Goal: Navigation & Orientation: Go to known website

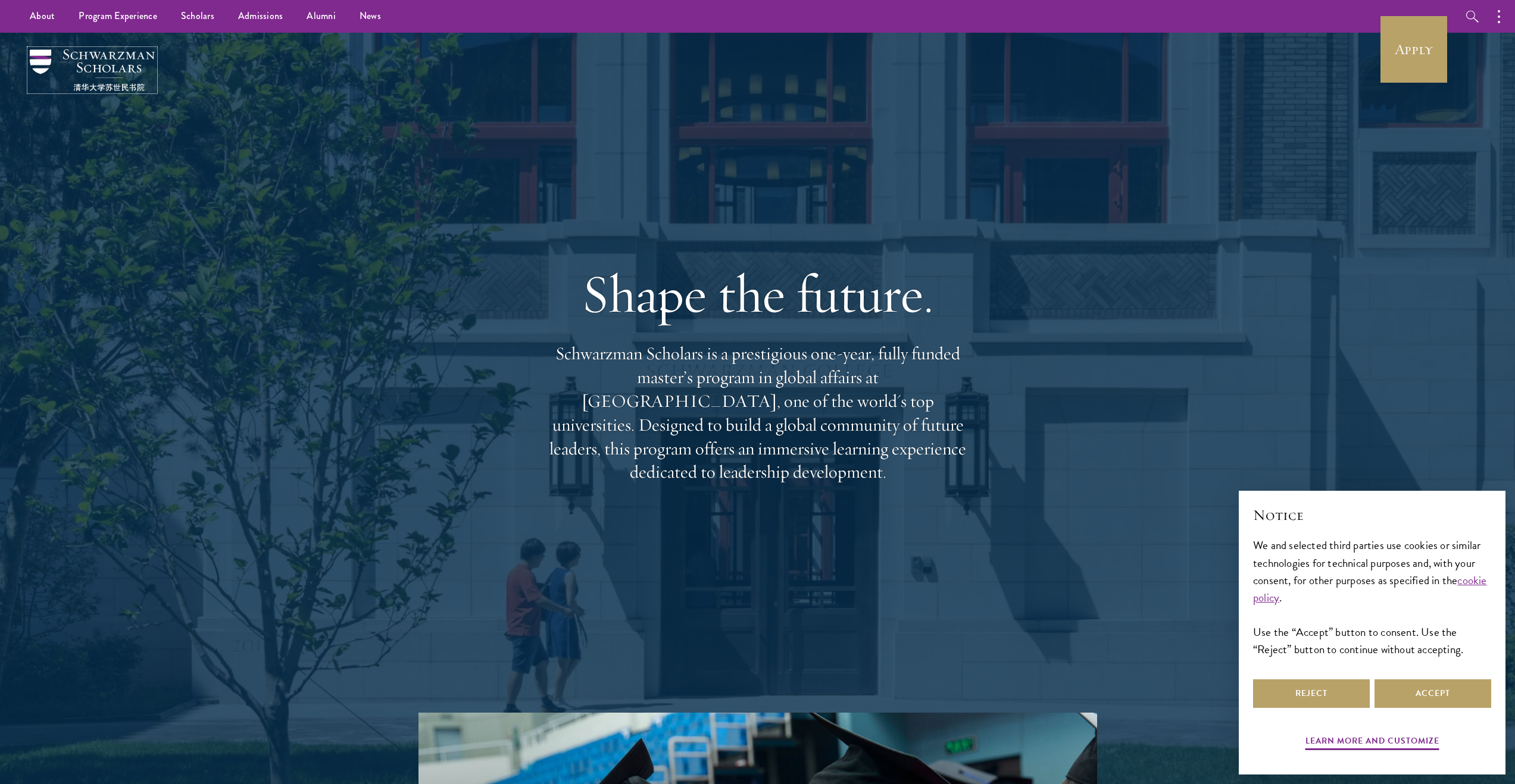
click at [133, 90] on img at bounding box center [92, 70] width 125 height 42
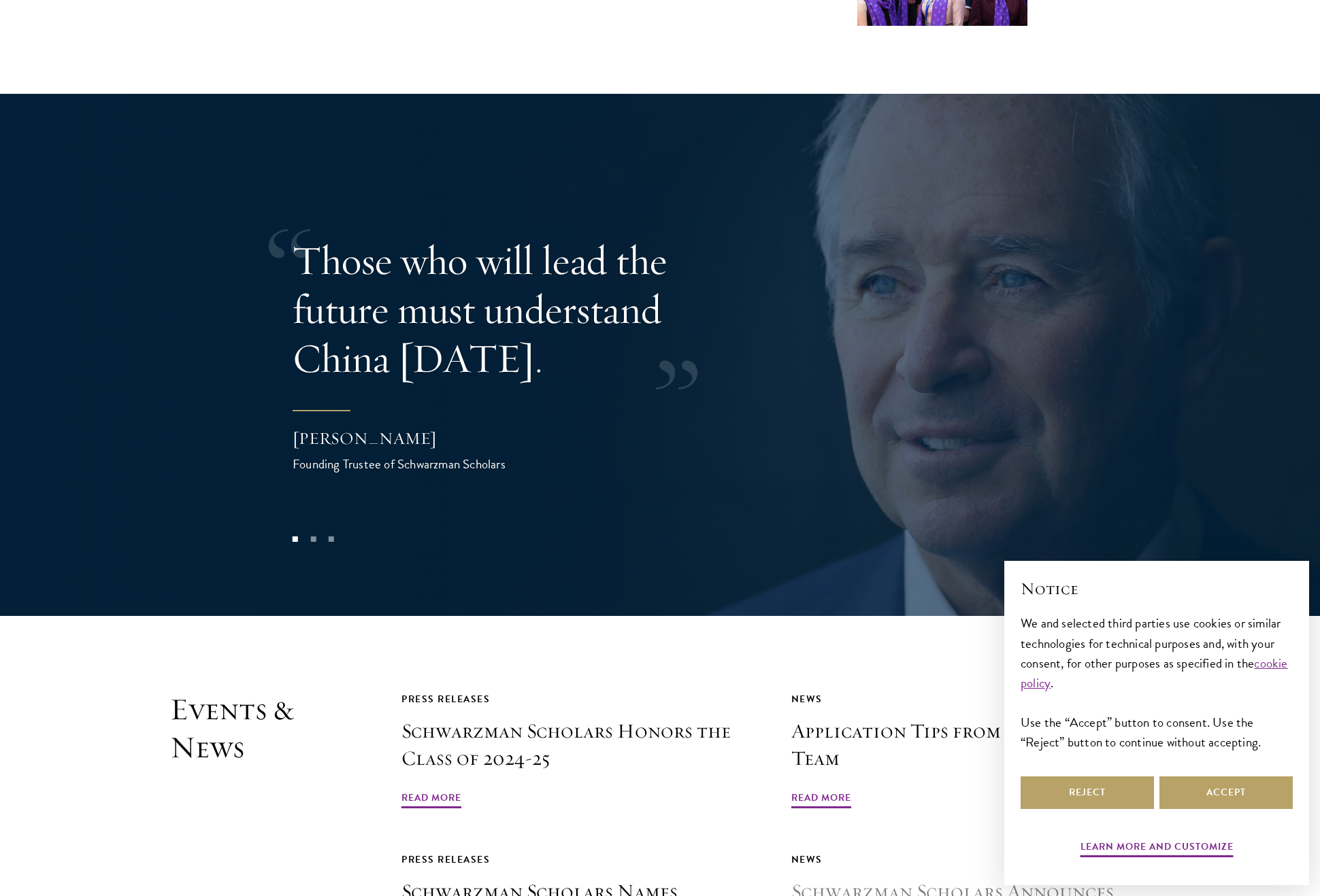
scroll to position [4048, 0]
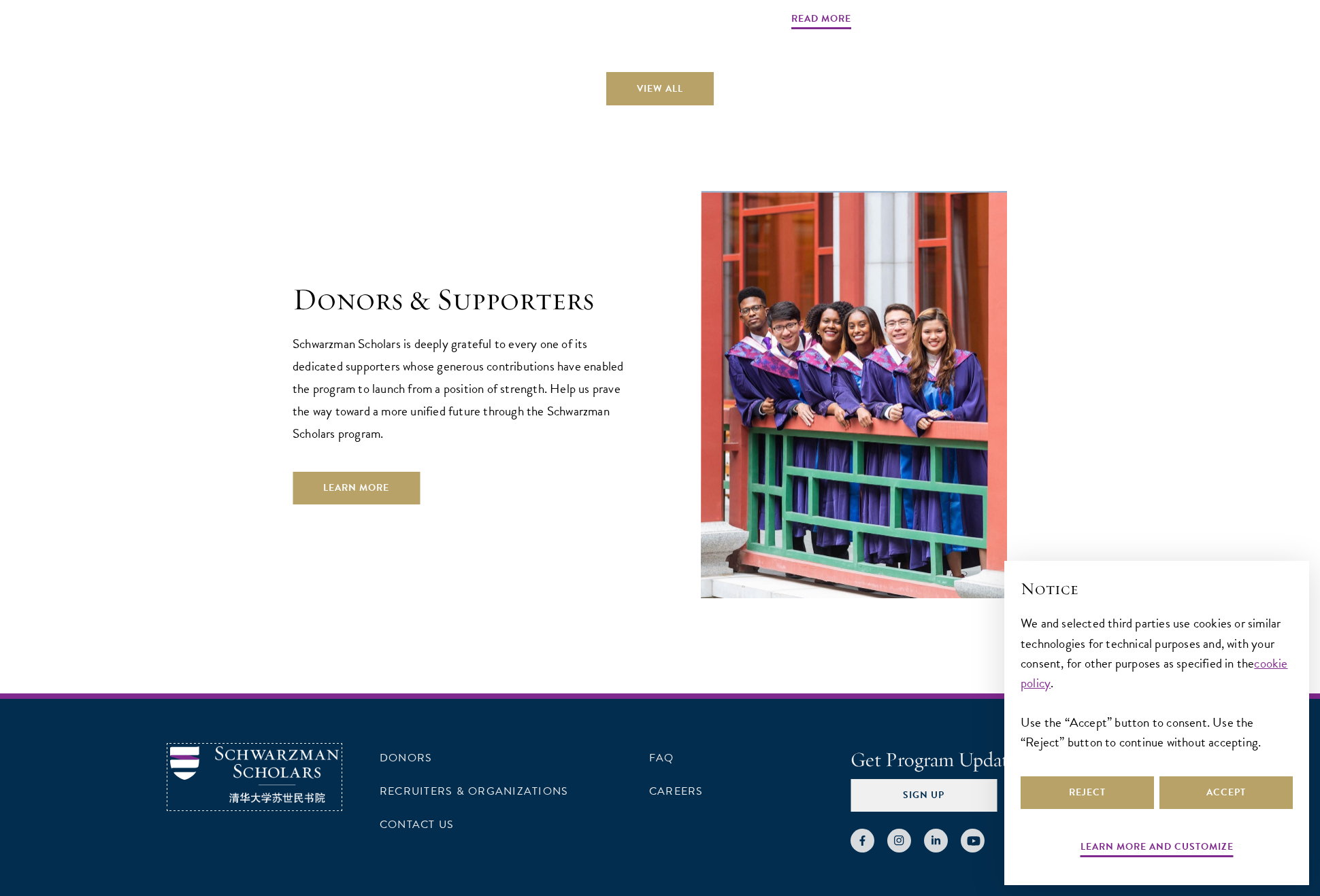
click at [305, 747] on img at bounding box center [255, 775] width 169 height 57
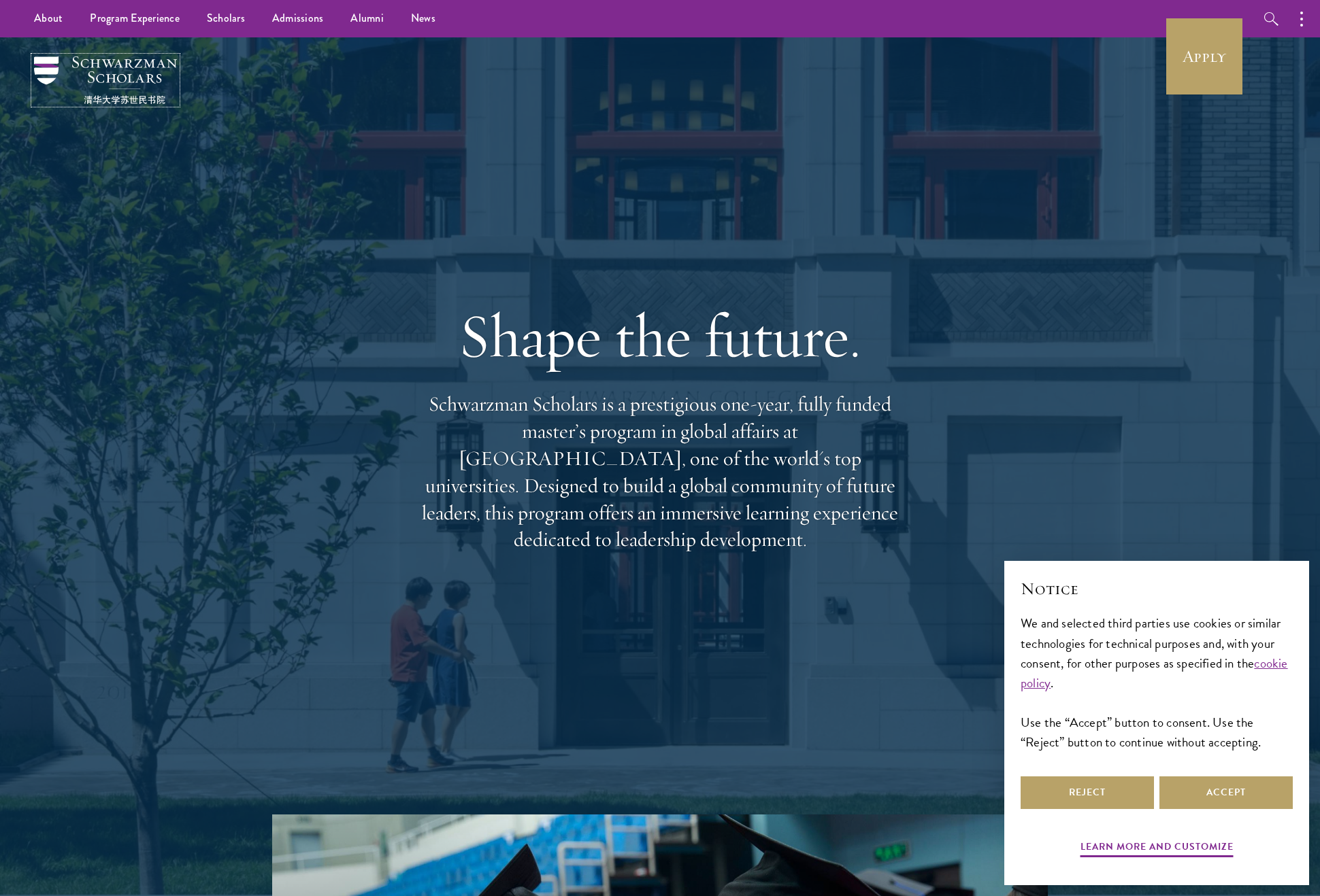
click at [128, 97] on img at bounding box center [105, 80] width 143 height 48
click at [126, 96] on img at bounding box center [105, 80] width 143 height 48
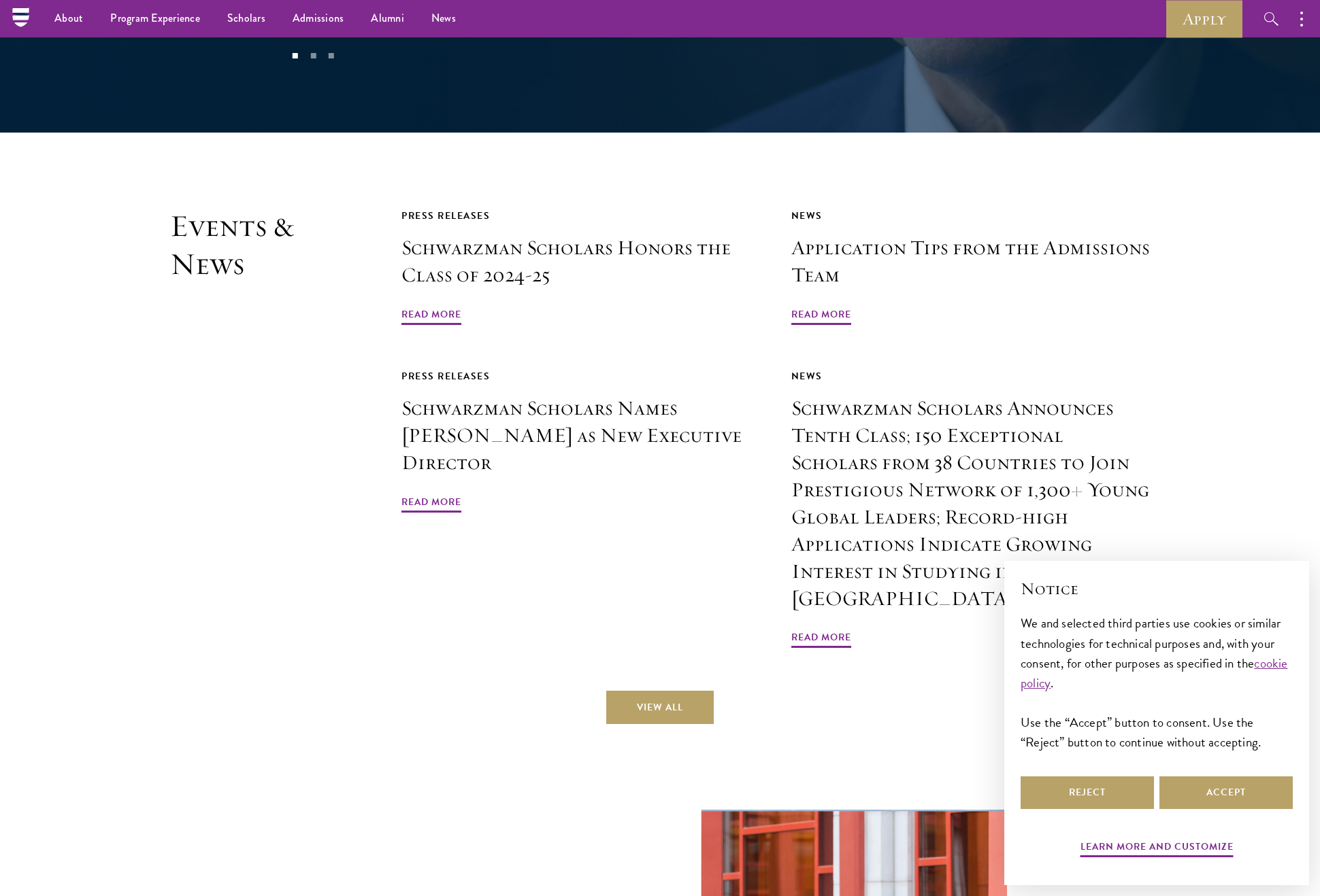
scroll to position [2942, 0]
